Goal: Use online tool/utility: Use online tool/utility

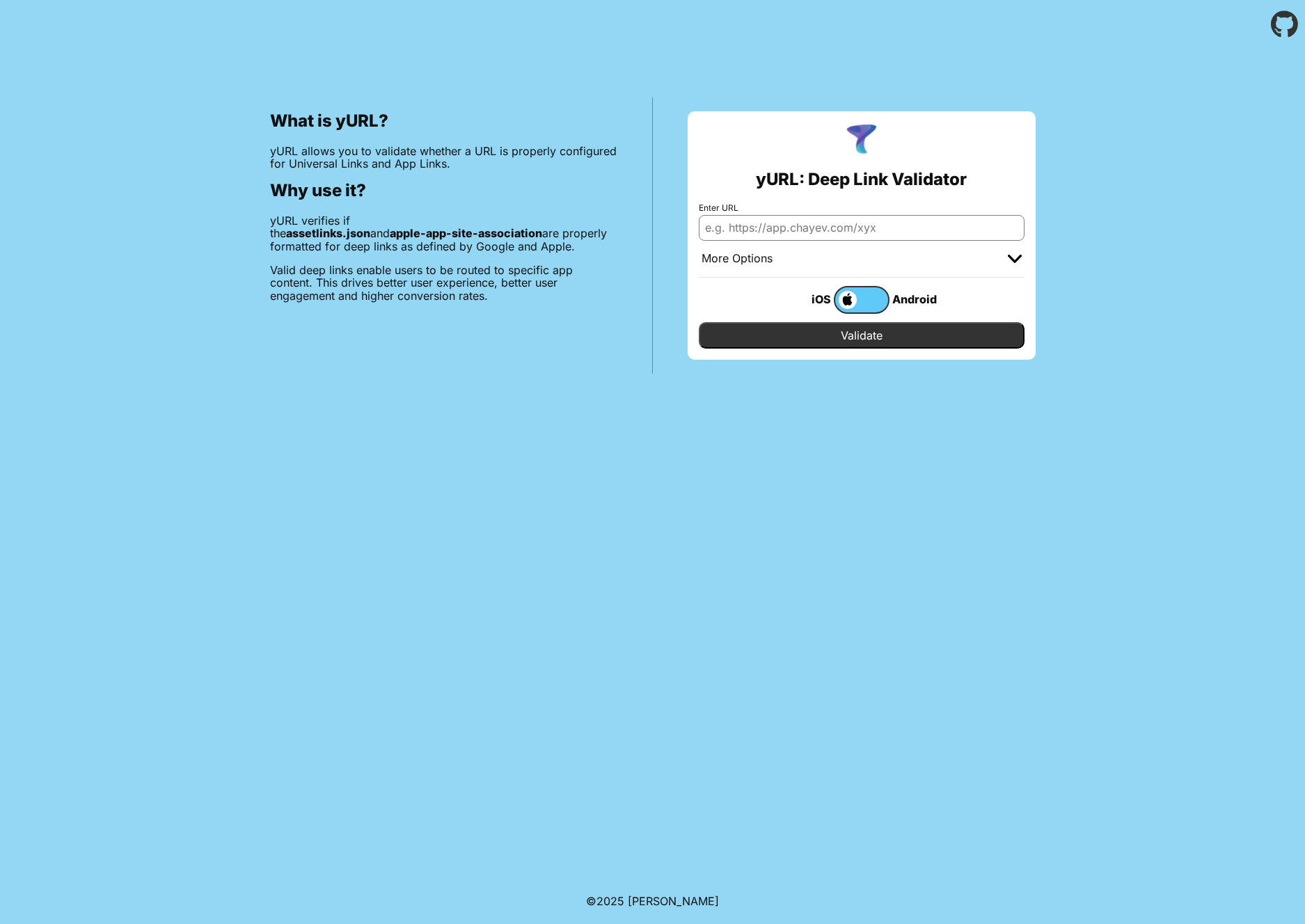
click at [733, 235] on input "Enter URL" at bounding box center [862, 227] width 326 height 25
paste input "[URL][DOMAIN_NAME]"
type input "[URL][DOMAIN_NAME]"
click at [789, 336] on input "Validate" at bounding box center [862, 336] width 326 height 27
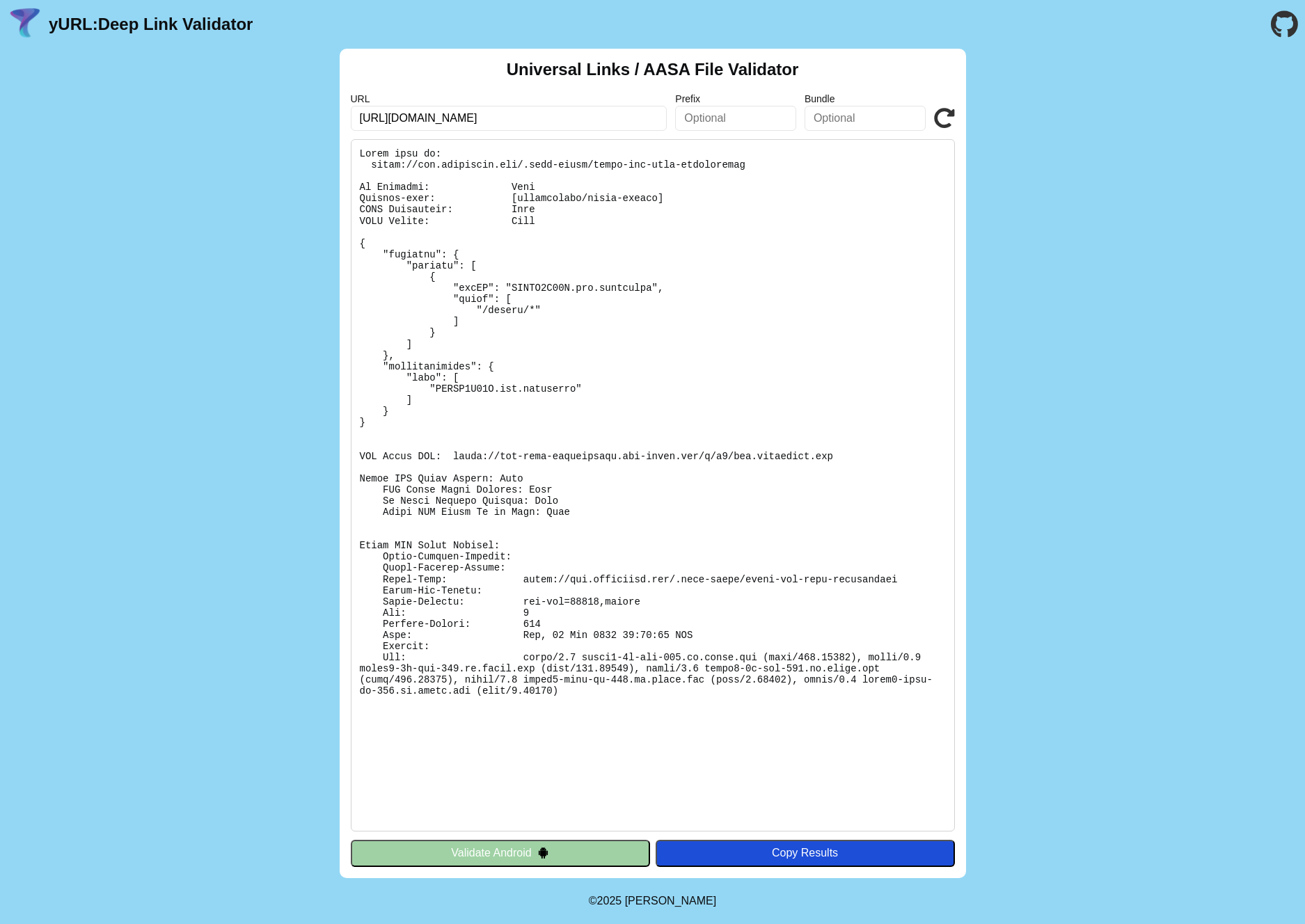
click at [943, 112] on icon at bounding box center [944, 118] width 21 height 21
drag, startPoint x: 358, startPoint y: 454, endPoint x: 415, endPoint y: 457, distance: 57.1
click at [415, 457] on pre at bounding box center [653, 485] width 604 height 692
drag, startPoint x: 373, startPoint y: 548, endPoint x: 414, endPoint y: 547, distance: 41.0
click at [414, 547] on pre at bounding box center [653, 485] width 604 height 692
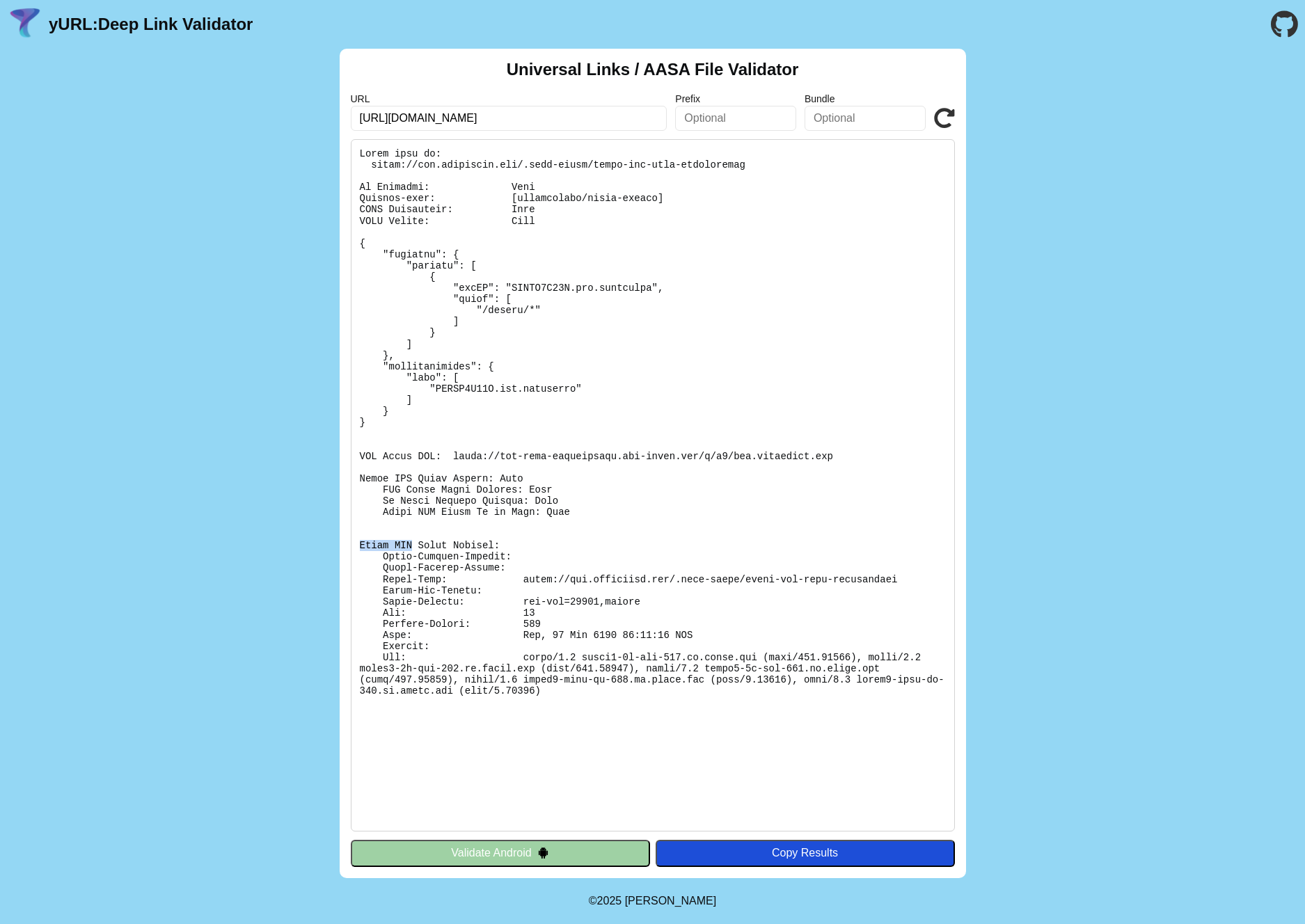
copy pre "Apple CDN"
